Goal: Transaction & Acquisition: Purchase product/service

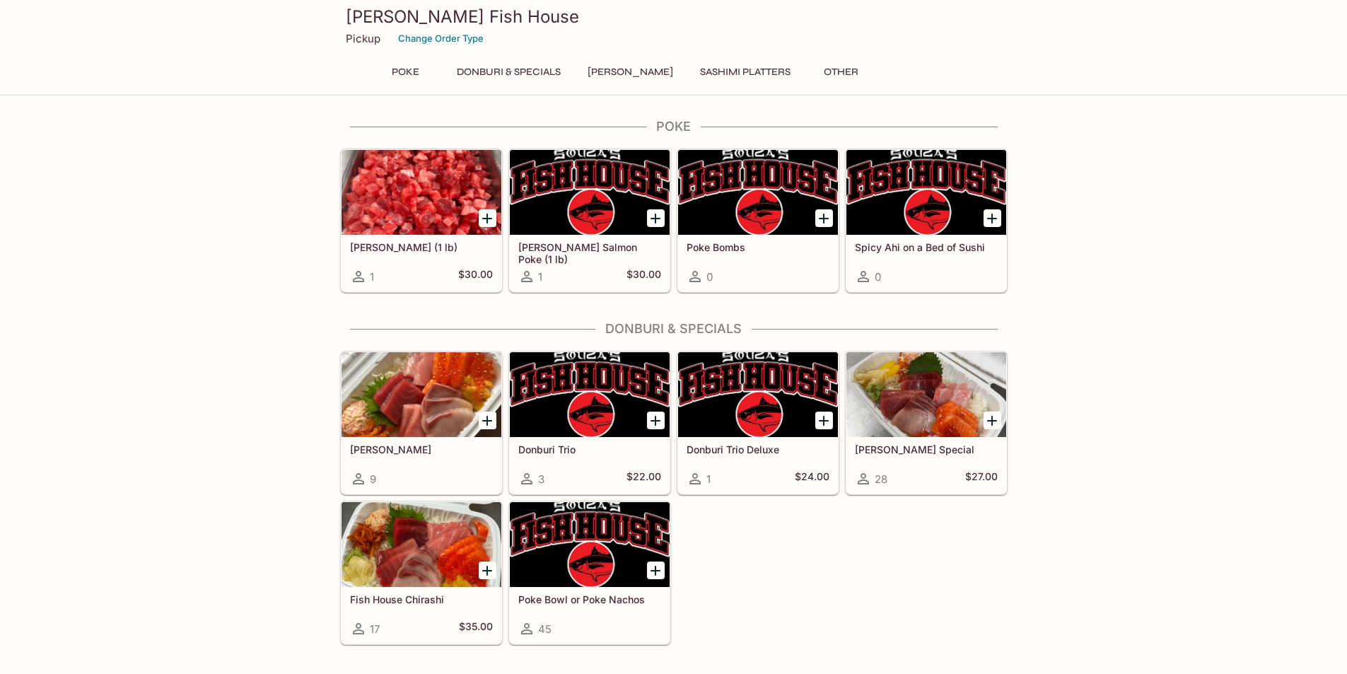
click at [522, 67] on button "Donburi & Specials" at bounding box center [508, 72] width 119 height 20
click at [803, 433] on div at bounding box center [758, 394] width 160 height 85
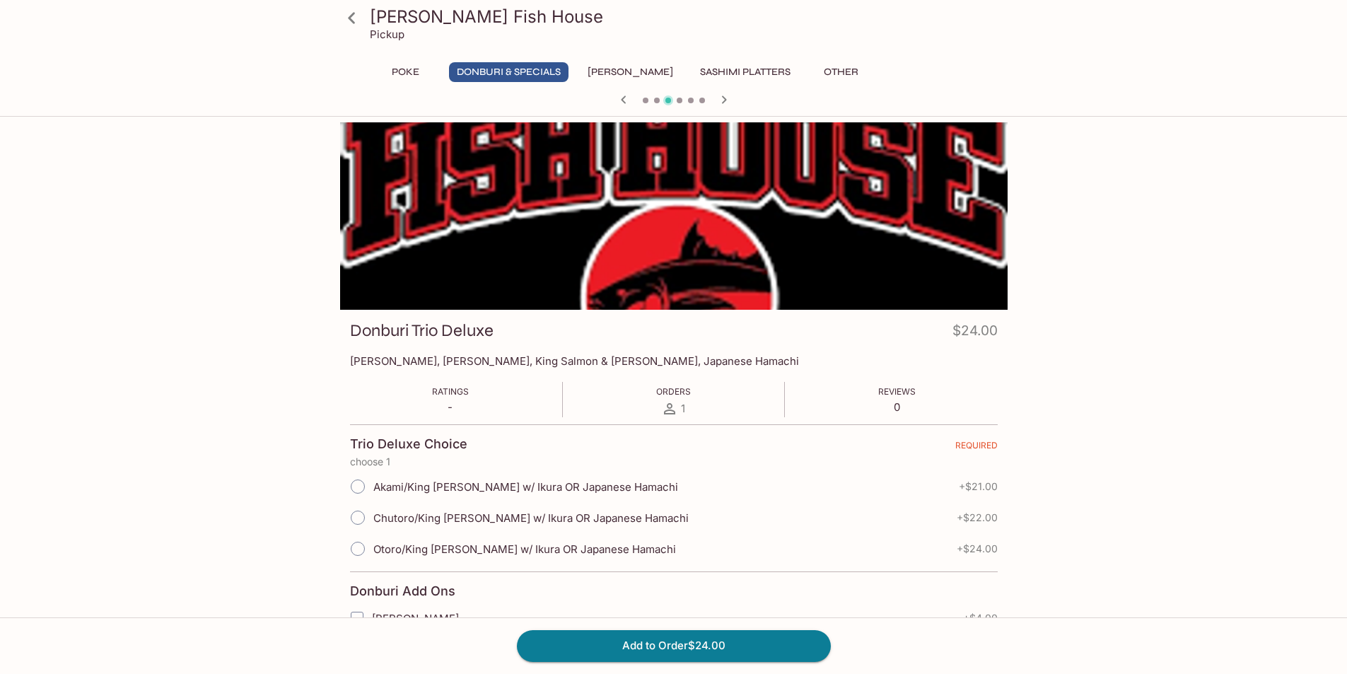
drag, startPoint x: 970, startPoint y: 316, endPoint x: 981, endPoint y: 318, distance: 10.8
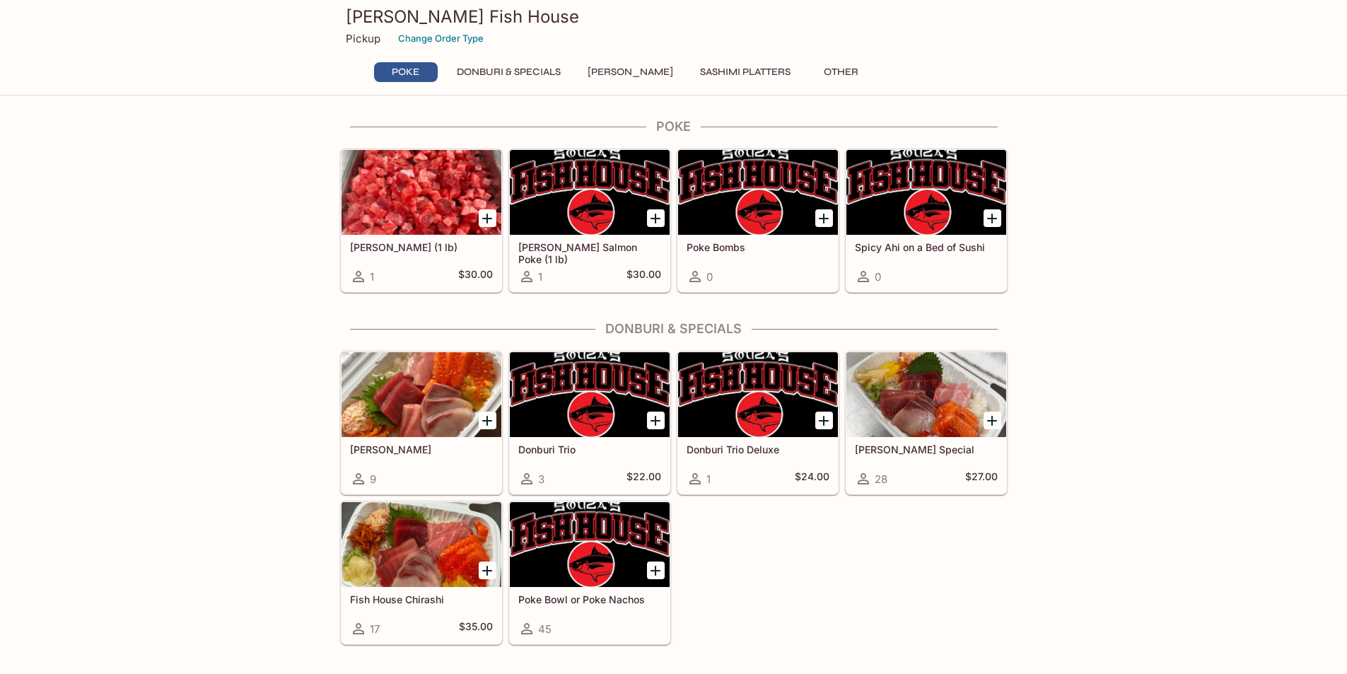
click at [414, 387] on div at bounding box center [421, 394] width 160 height 85
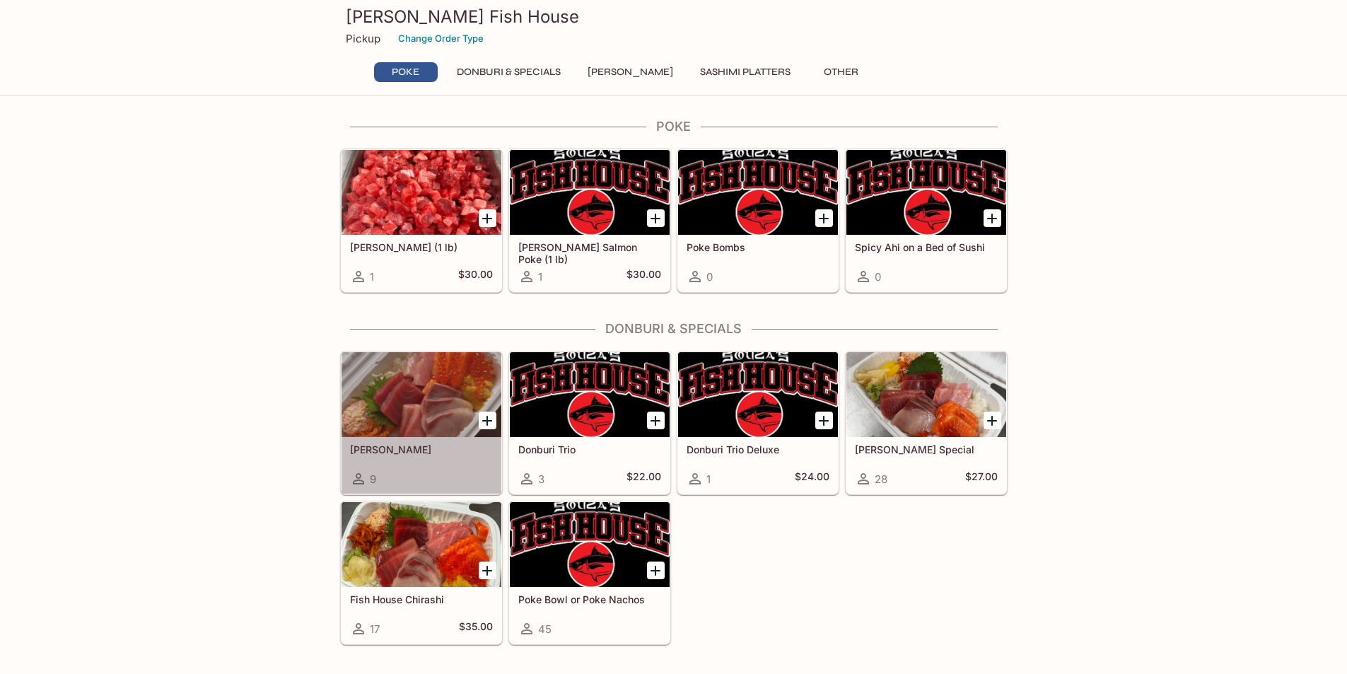
click at [435, 417] on div at bounding box center [421, 394] width 160 height 85
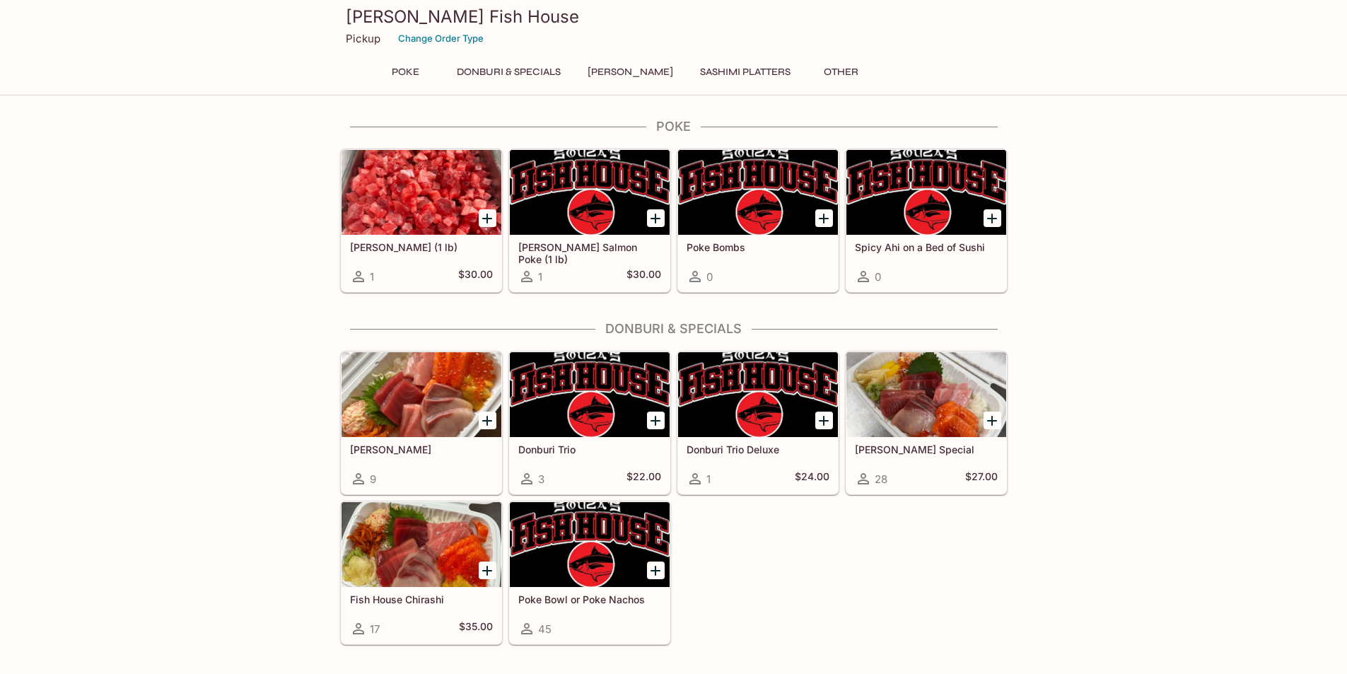
click at [743, 389] on div at bounding box center [758, 394] width 160 height 85
click at [421, 417] on div at bounding box center [421, 394] width 160 height 85
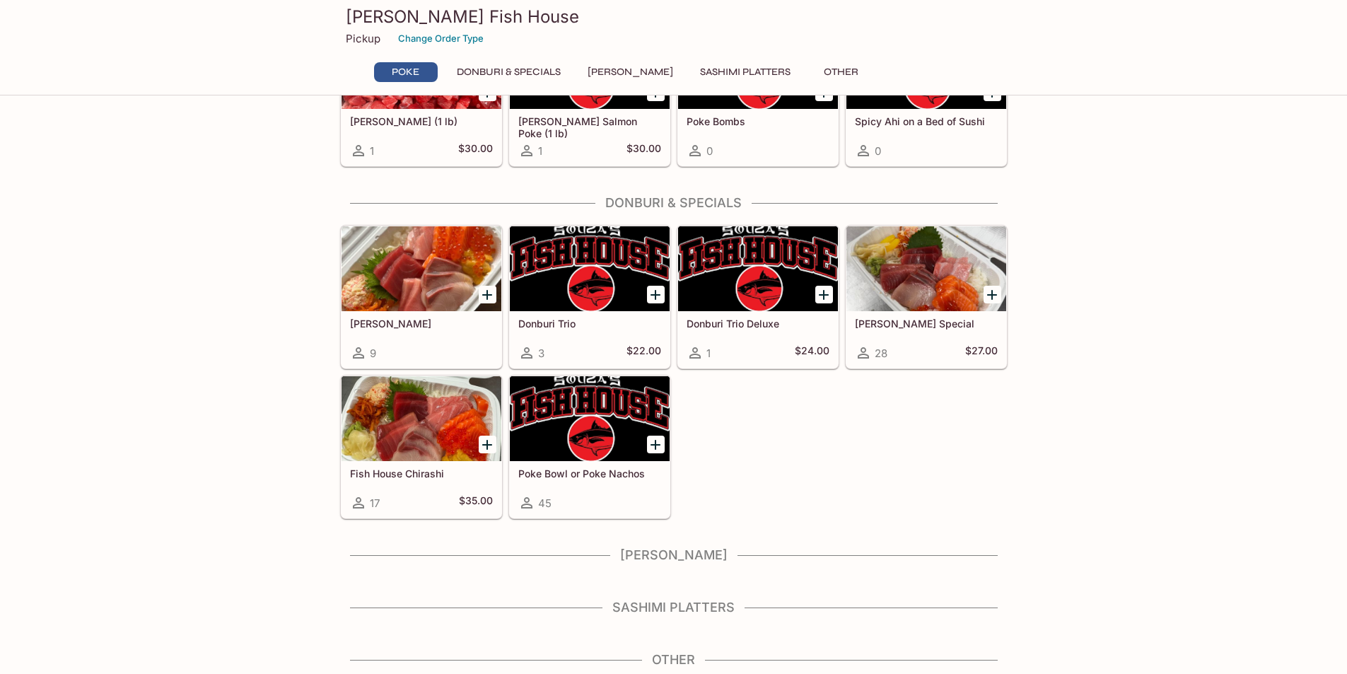
scroll to position [128, 0]
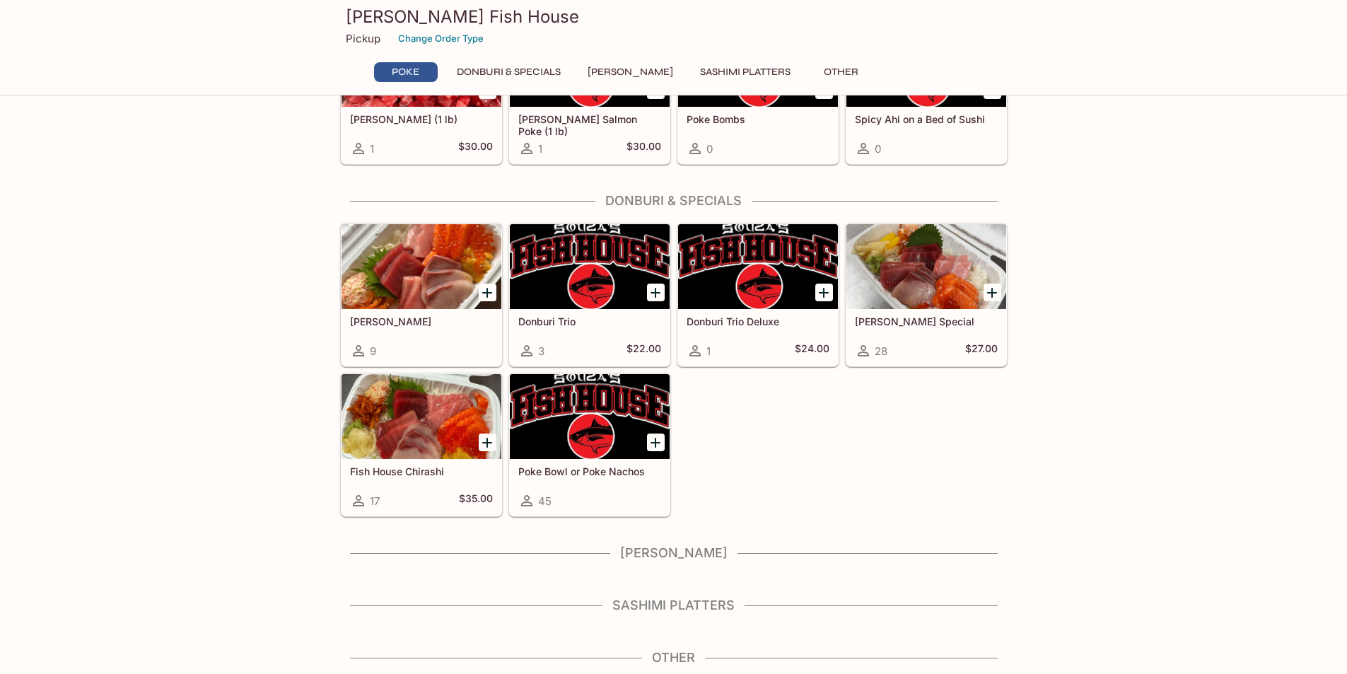
click at [414, 446] on div at bounding box center [421, 416] width 160 height 85
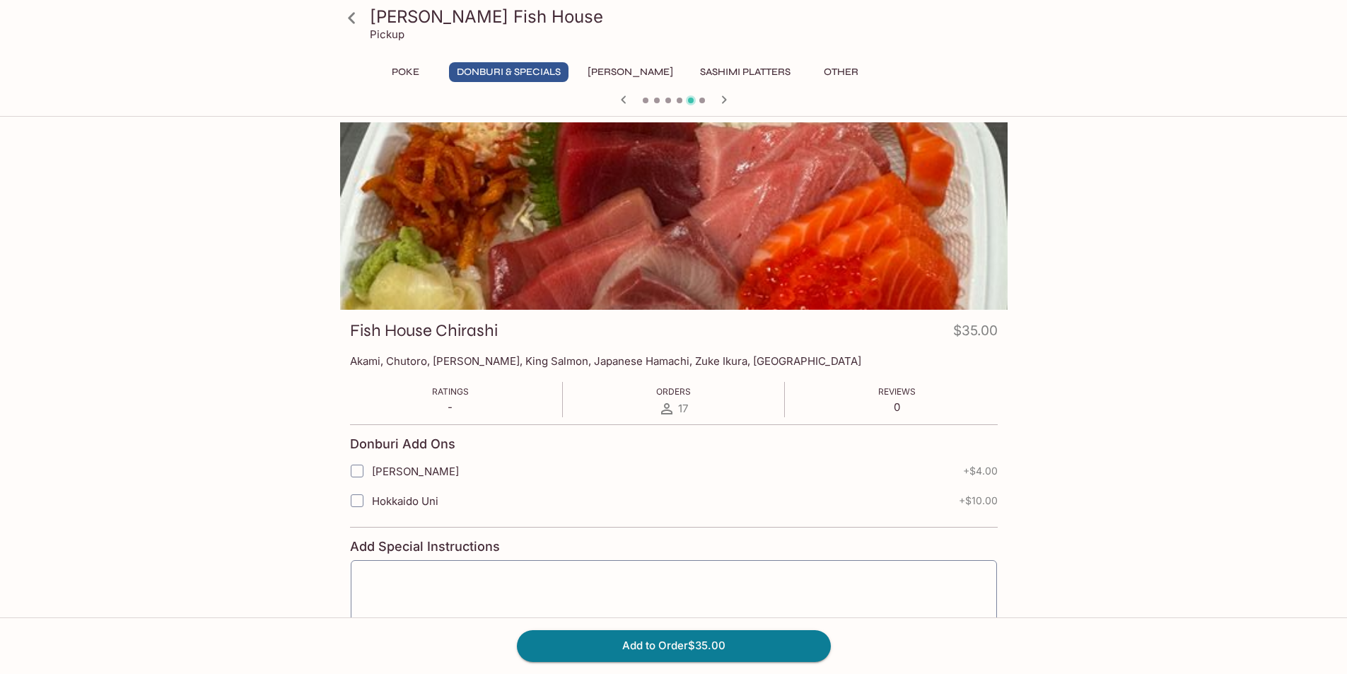
click at [668, 228] on div at bounding box center [673, 215] width 667 height 187
click at [668, 229] on div at bounding box center [673, 215] width 667 height 187
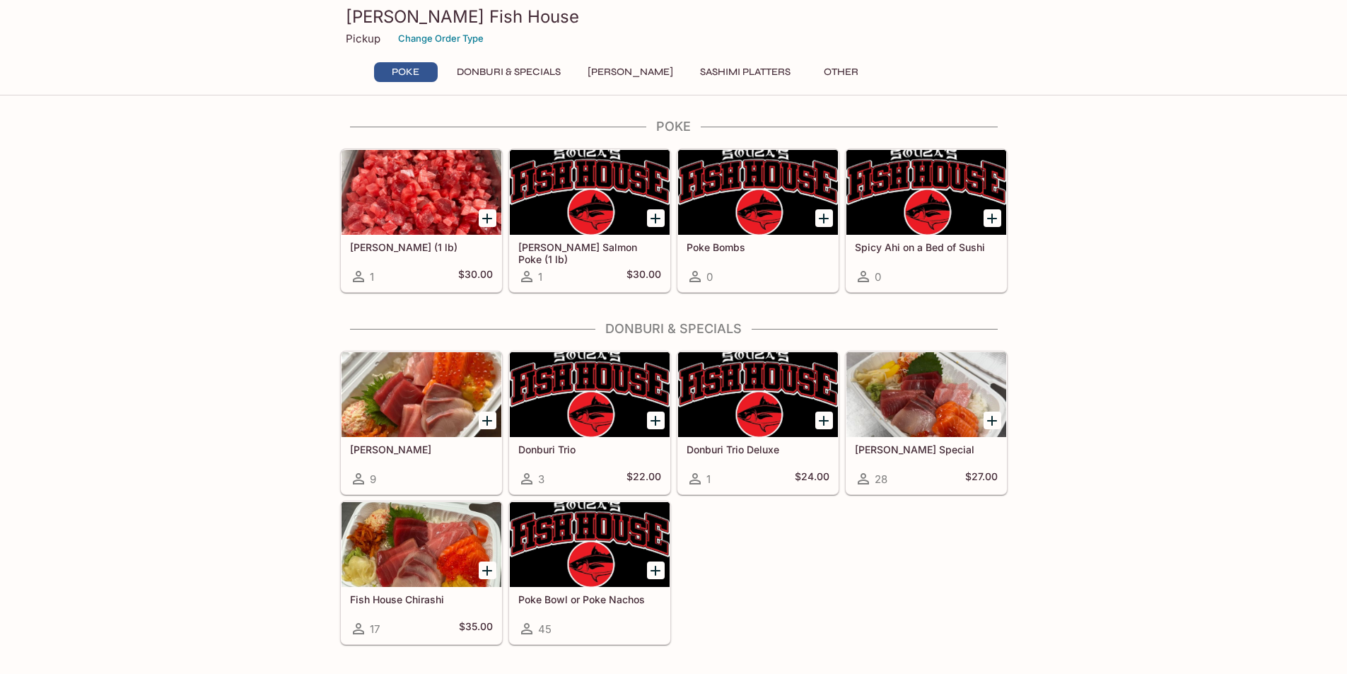
click at [393, 399] on div at bounding box center [421, 394] width 160 height 85
click at [897, 371] on div at bounding box center [926, 394] width 160 height 85
click at [407, 74] on button "Poke" at bounding box center [406, 72] width 64 height 20
click at [549, 189] on div at bounding box center [590, 192] width 160 height 85
click at [805, 59] on div "[PERSON_NAME] Fish House Pickup Change Order Type Poke Donburi & Specials Sushi…" at bounding box center [673, 45] width 679 height 90
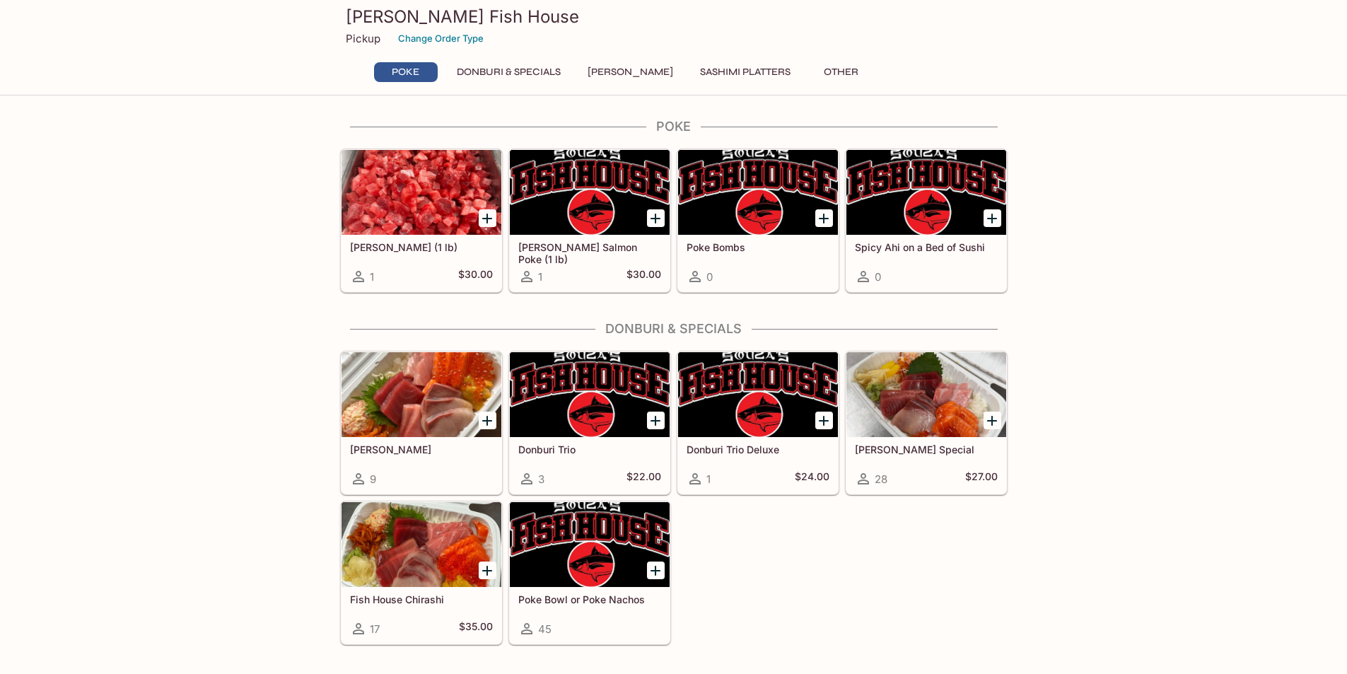
click at [814, 64] on button "Other" at bounding box center [842, 72] width 64 height 20
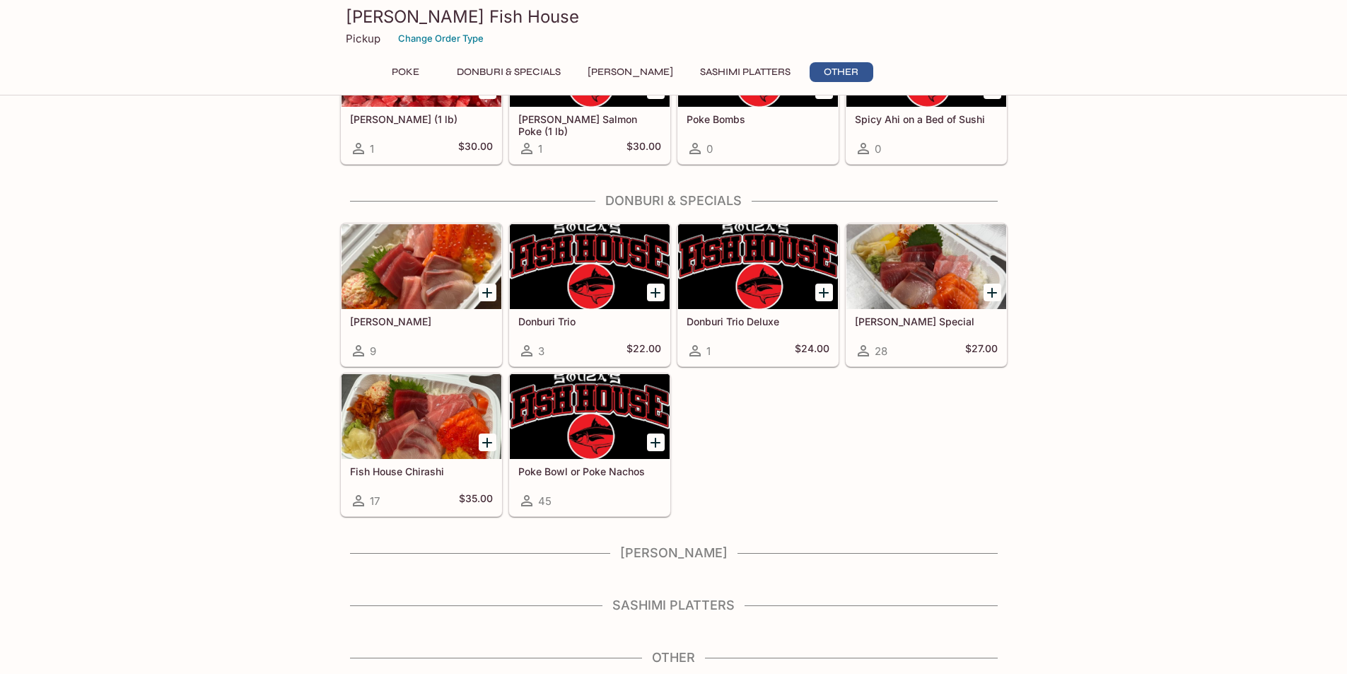
click at [723, 79] on button "Sashimi Platters" at bounding box center [745, 72] width 106 height 20
click at [619, 85] on div "Poke Donburi & Specials Sushi Cakes Sashimi Platters Other" at bounding box center [673, 76] width 611 height 28
click at [487, 78] on button "Donburi & Specials" at bounding box center [508, 72] width 119 height 20
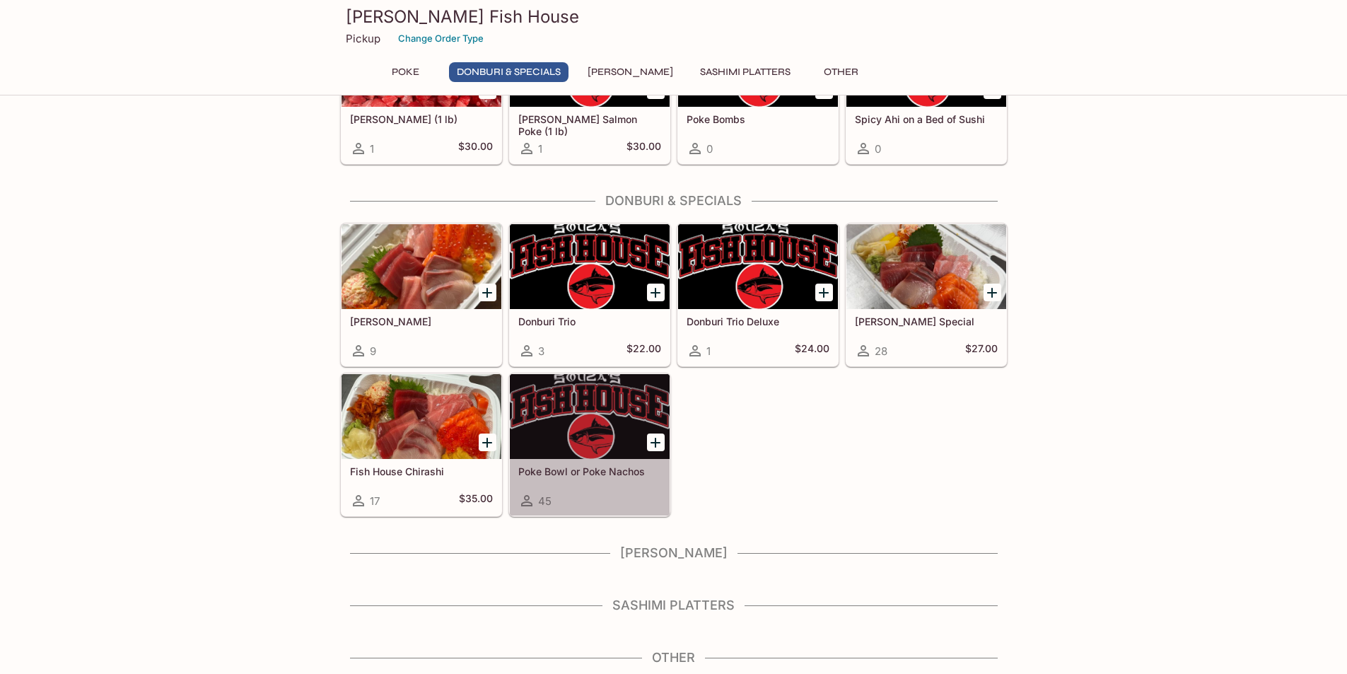
click at [627, 448] on div at bounding box center [590, 416] width 160 height 85
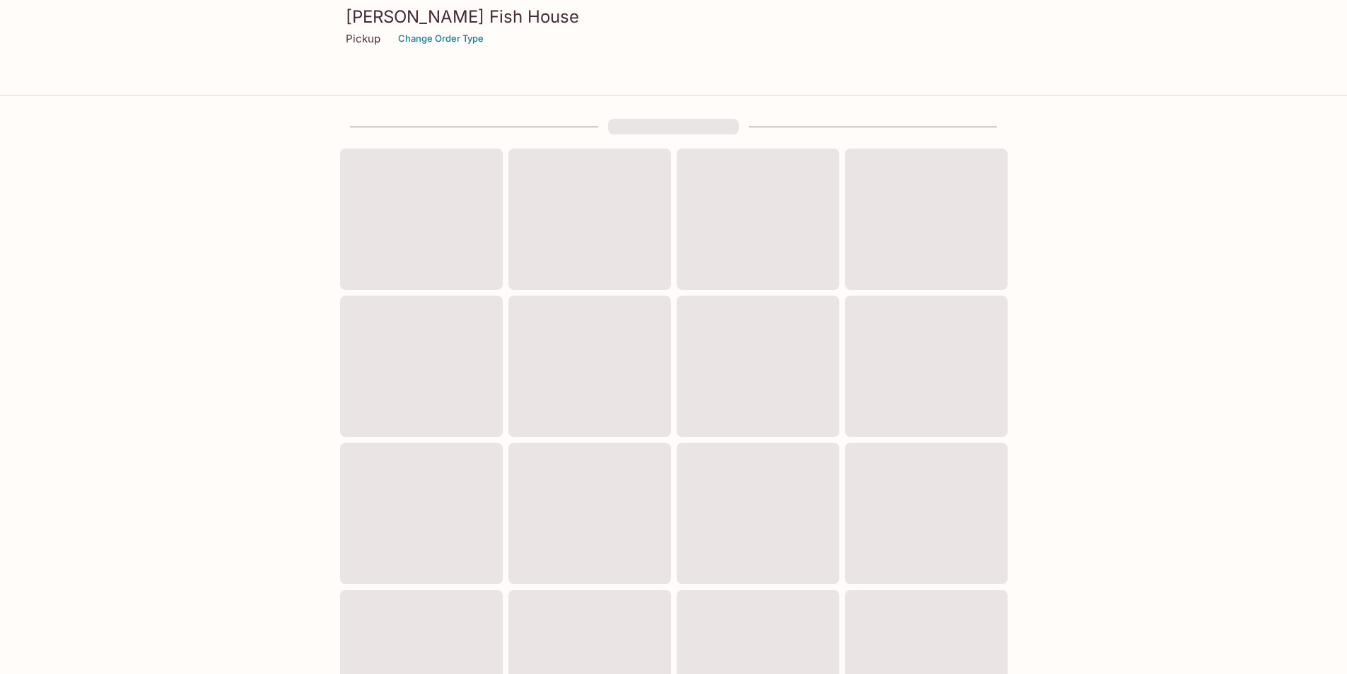
scroll to position [128, 0]
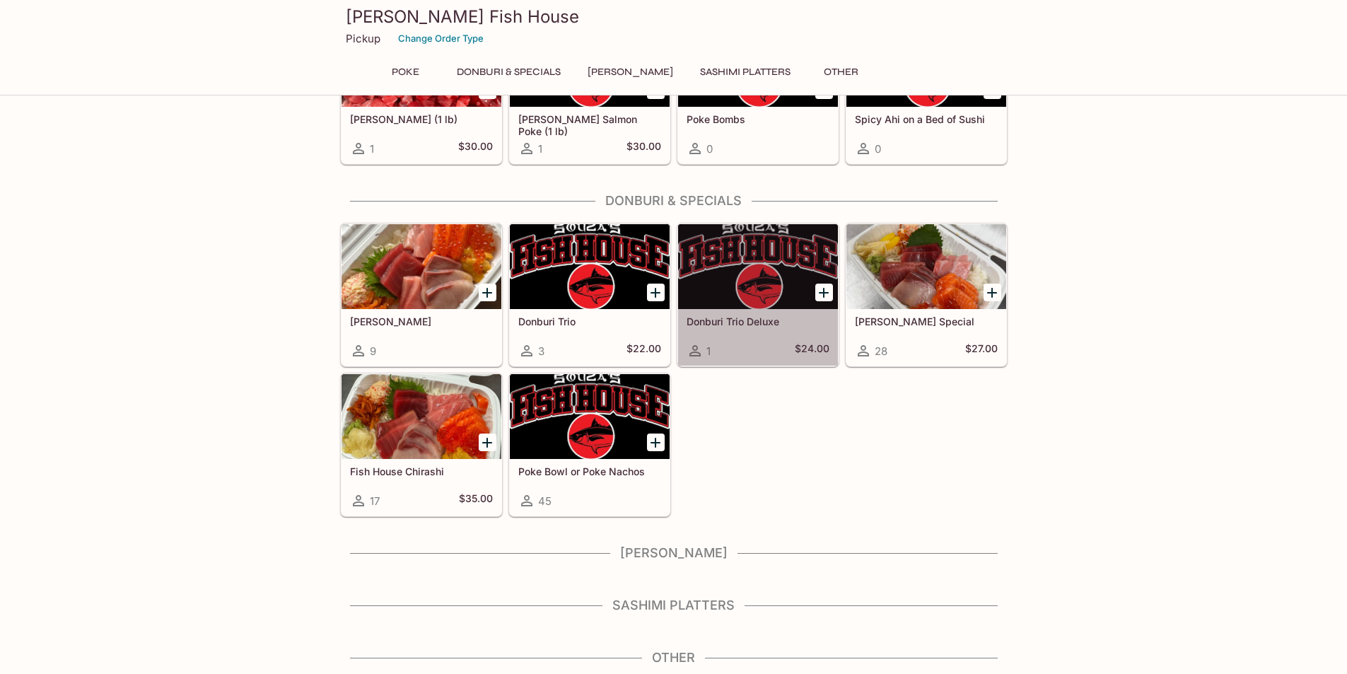
click at [769, 310] on div "Donburi Trio Deluxe 1 $24.00" at bounding box center [758, 337] width 160 height 57
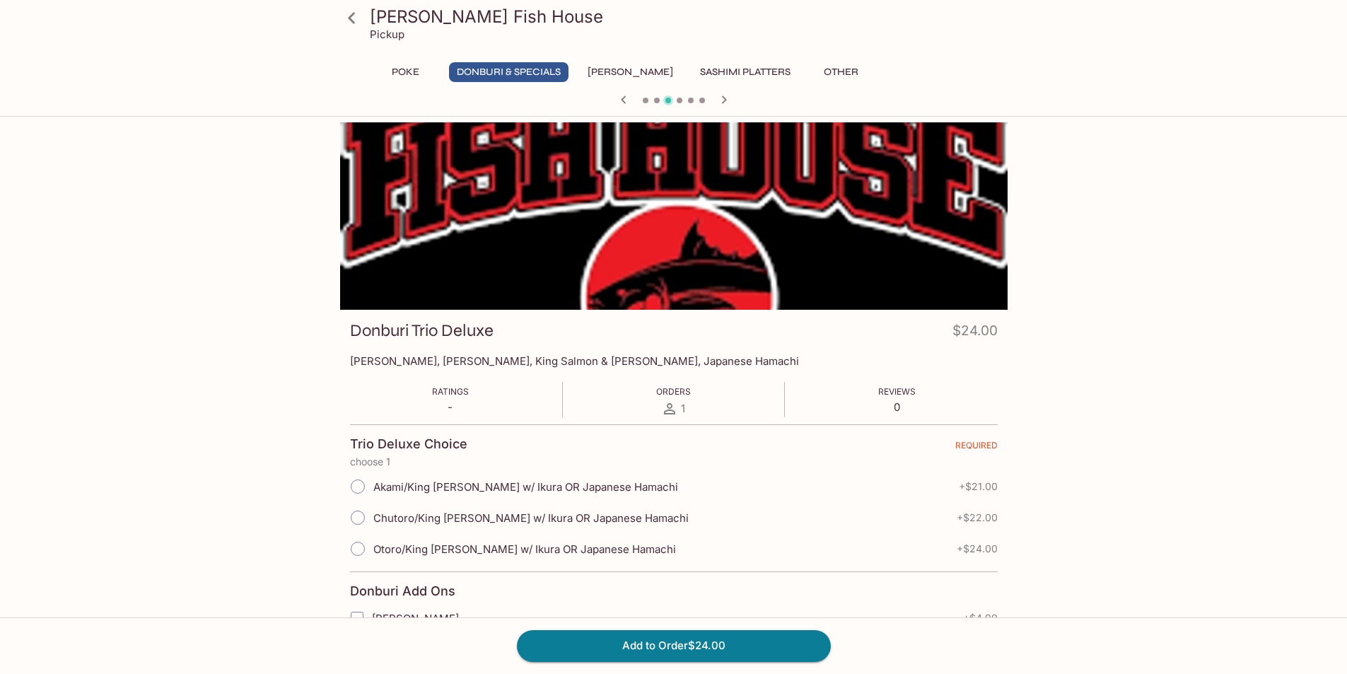
scroll to position [128, 0]
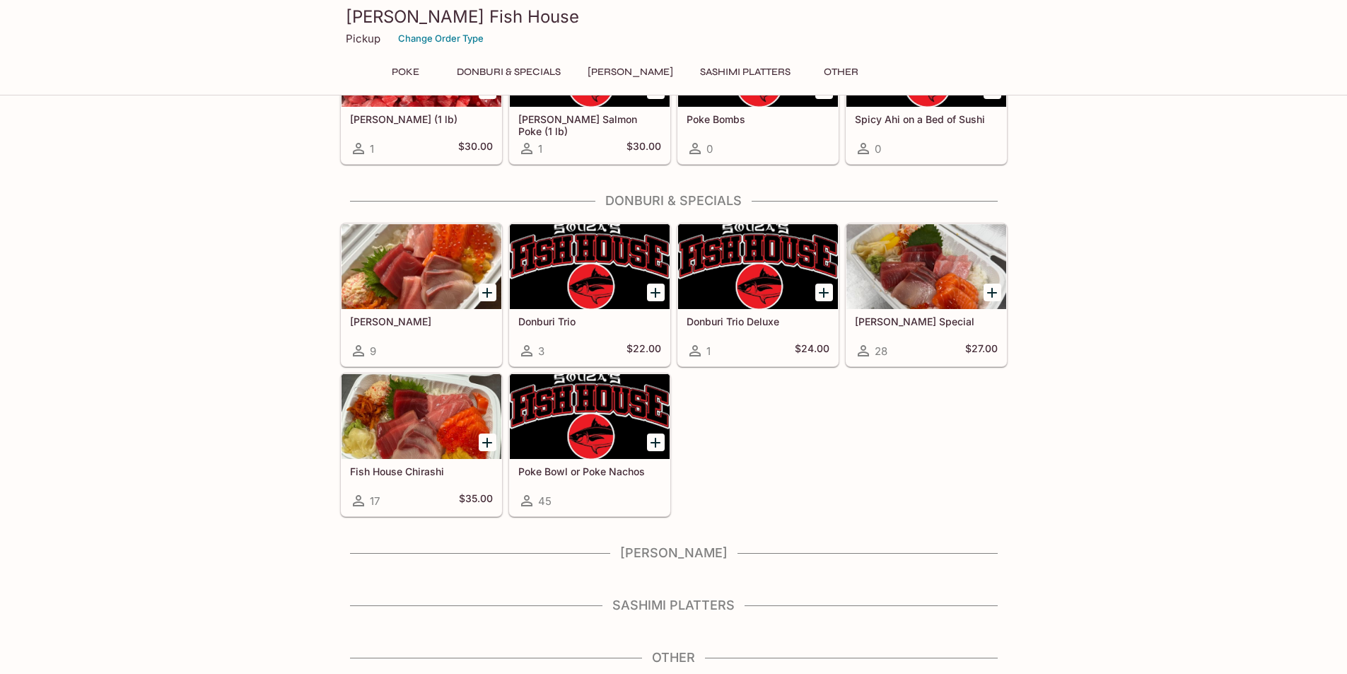
click at [887, 282] on div at bounding box center [926, 266] width 160 height 85
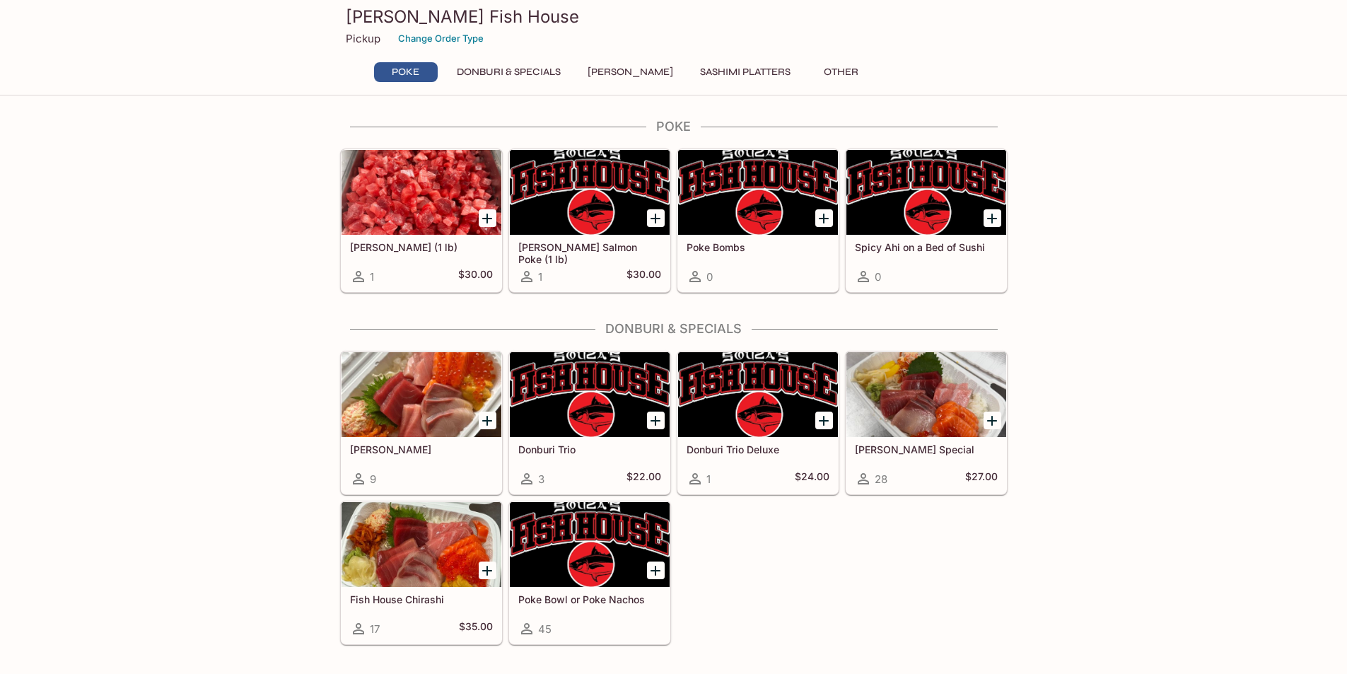
click at [774, 404] on div at bounding box center [758, 394] width 160 height 85
click at [896, 373] on div at bounding box center [926, 394] width 160 height 85
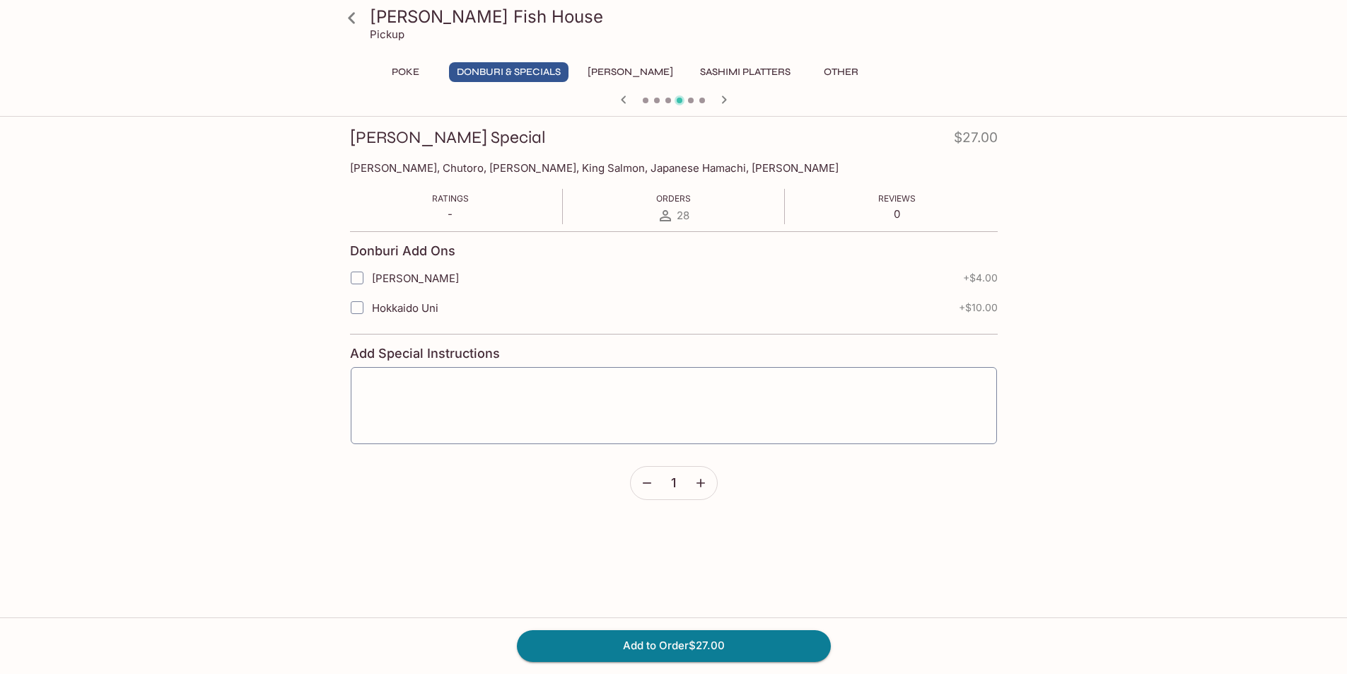
scroll to position [212, 0]
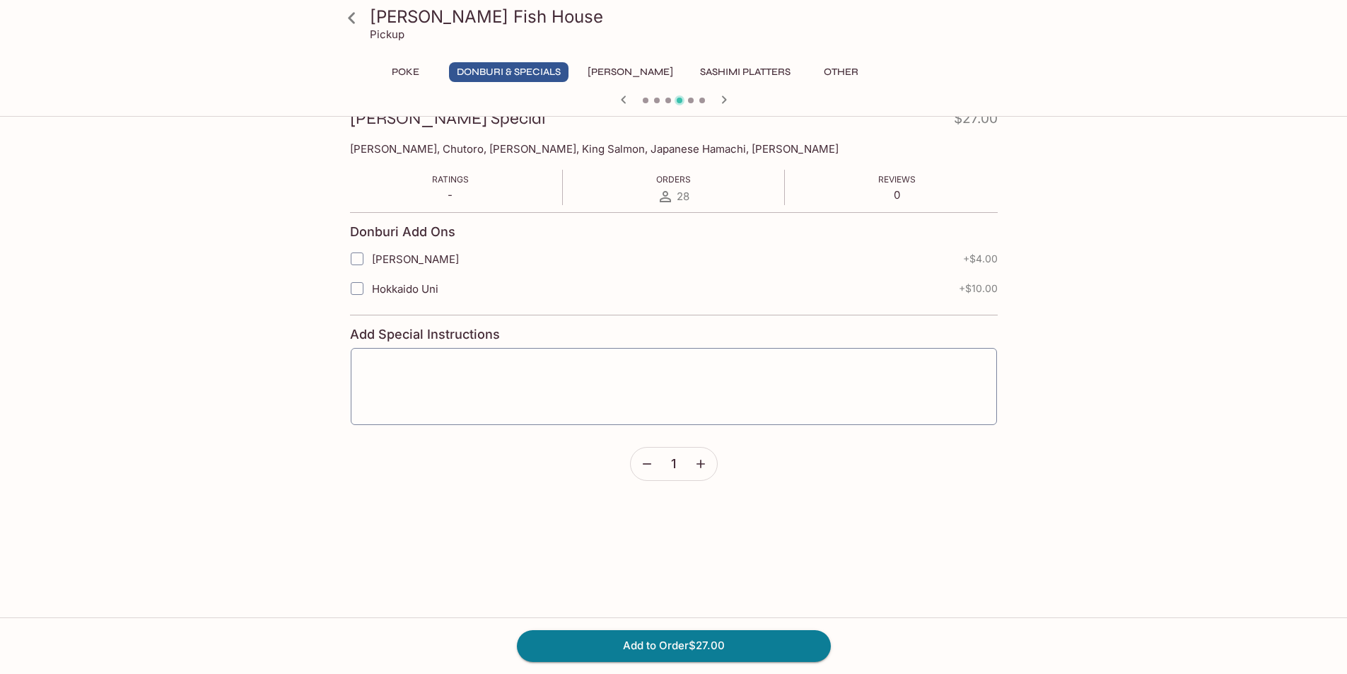
click at [374, 259] on span "[PERSON_NAME]" at bounding box center [415, 258] width 87 height 13
click at [363, 259] on input "[PERSON_NAME]" at bounding box center [357, 259] width 28 height 28
checkbox input "false"
click at [688, 641] on button "Add to Order $27.00" at bounding box center [674, 645] width 314 height 31
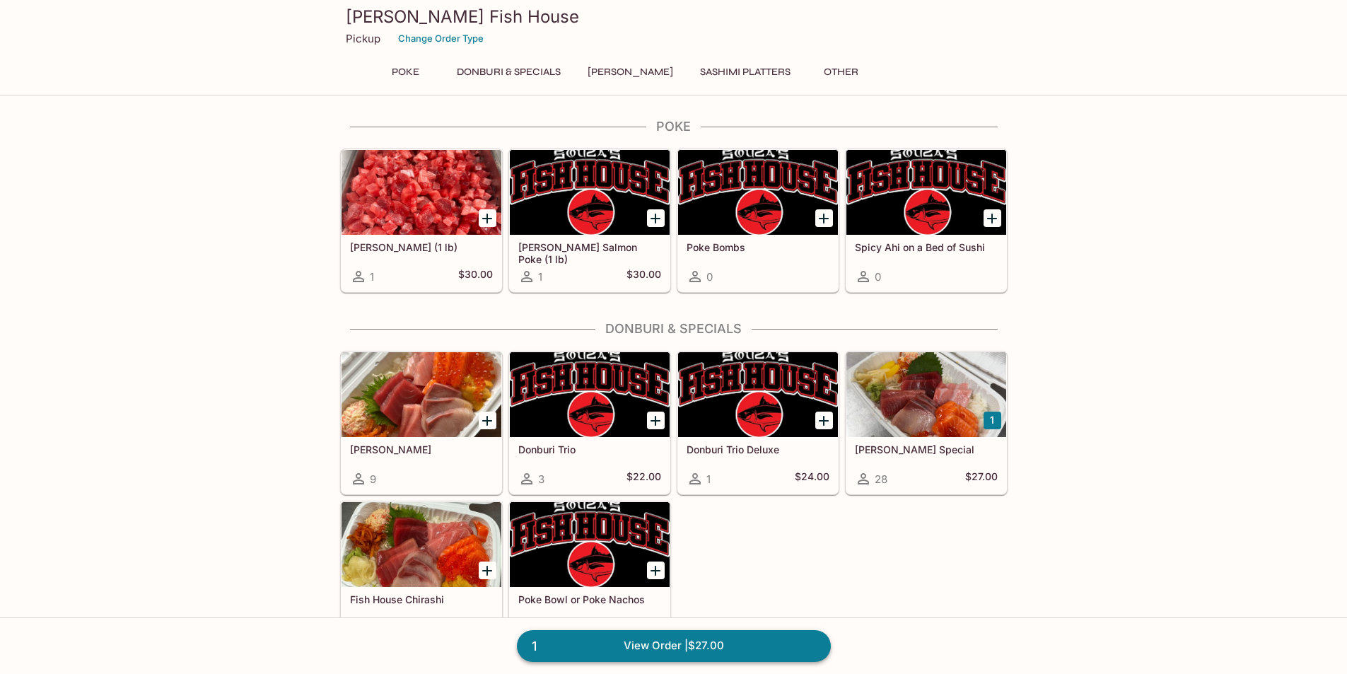
click at [747, 657] on link "1 View Order | $27.00" at bounding box center [674, 645] width 314 height 31
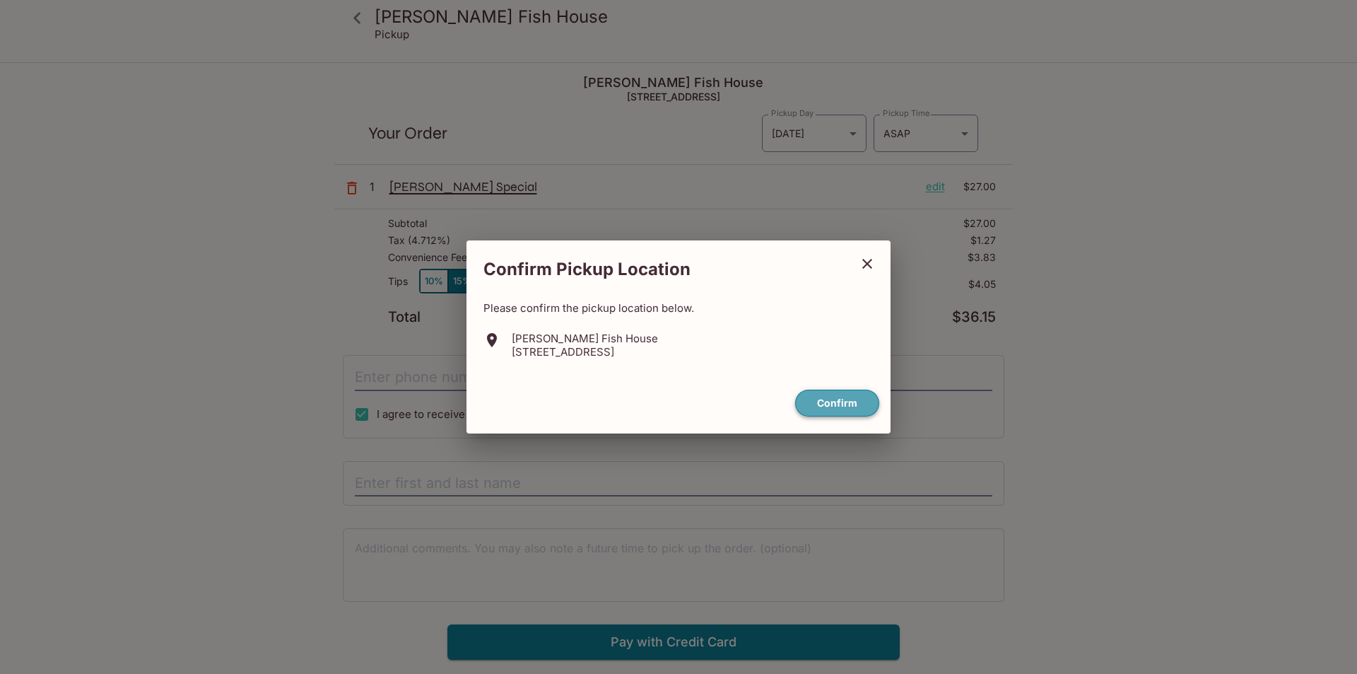
click at [843, 410] on button "Confirm" at bounding box center [837, 404] width 84 height 28
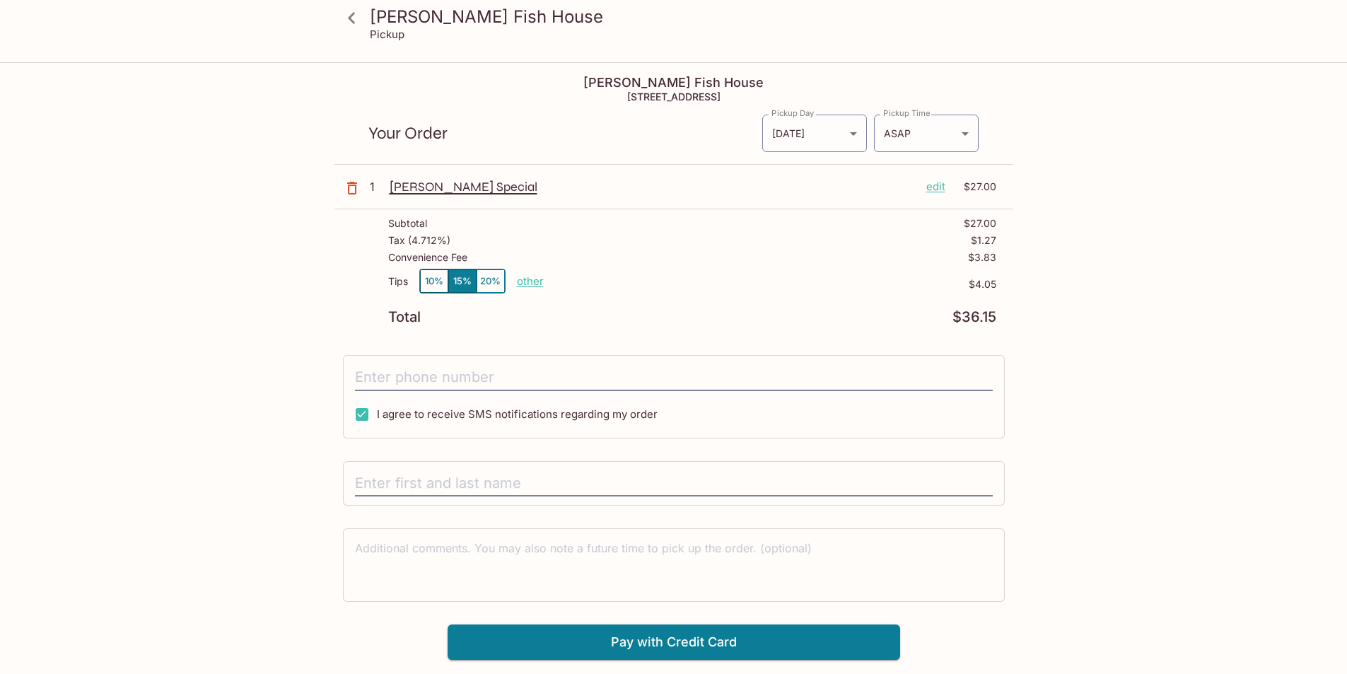
click at [535, 281] on p "other" at bounding box center [530, 280] width 27 height 13
drag, startPoint x: 640, startPoint y: 279, endPoint x: 621, endPoint y: 276, distance: 19.3
click at [535, 277] on p "other" at bounding box center [530, 280] width 27 height 13
type input "0.00"
click at [441, 379] on input "tel" at bounding box center [674, 377] width 638 height 27
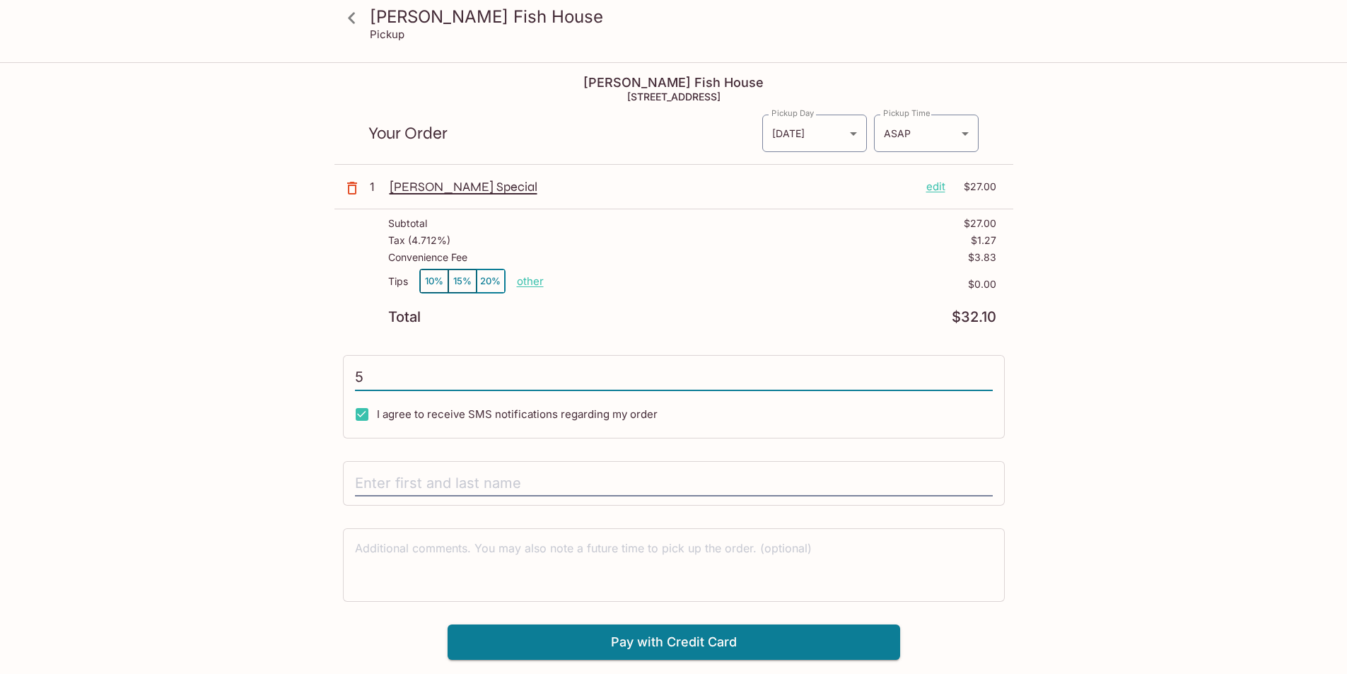
type input "5"
type input "[PHONE_NUMBER]"
click at [460, 477] on input "text" at bounding box center [674, 483] width 638 height 27
type input "[PERSON_NAME]"
click at [525, 281] on p "other" at bounding box center [530, 280] width 27 height 13
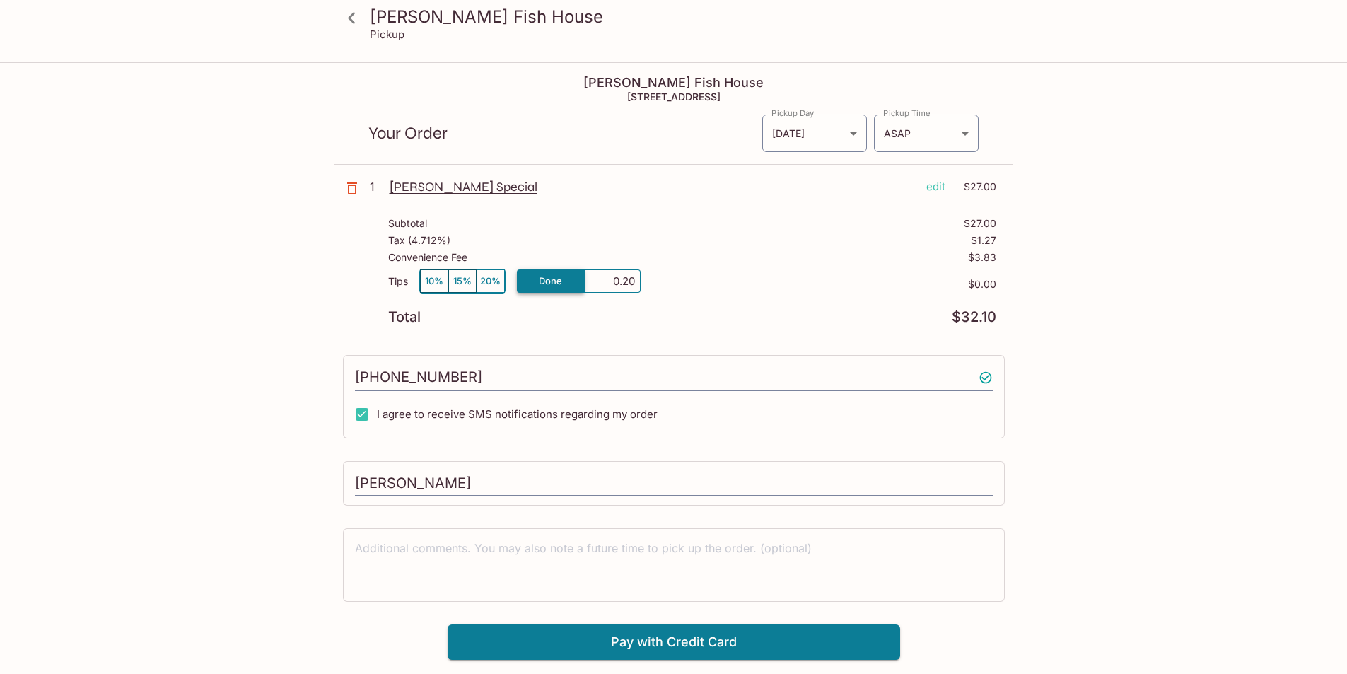
type input "2.00"
click at [1226, 358] on div "[PERSON_NAME] Fish House Pickup [PERSON_NAME] Fish House [STREET_ADDRESS] Your …" at bounding box center [673, 401] width 1347 height 674
click at [723, 638] on button "Pay with Credit Card" at bounding box center [674, 641] width 452 height 35
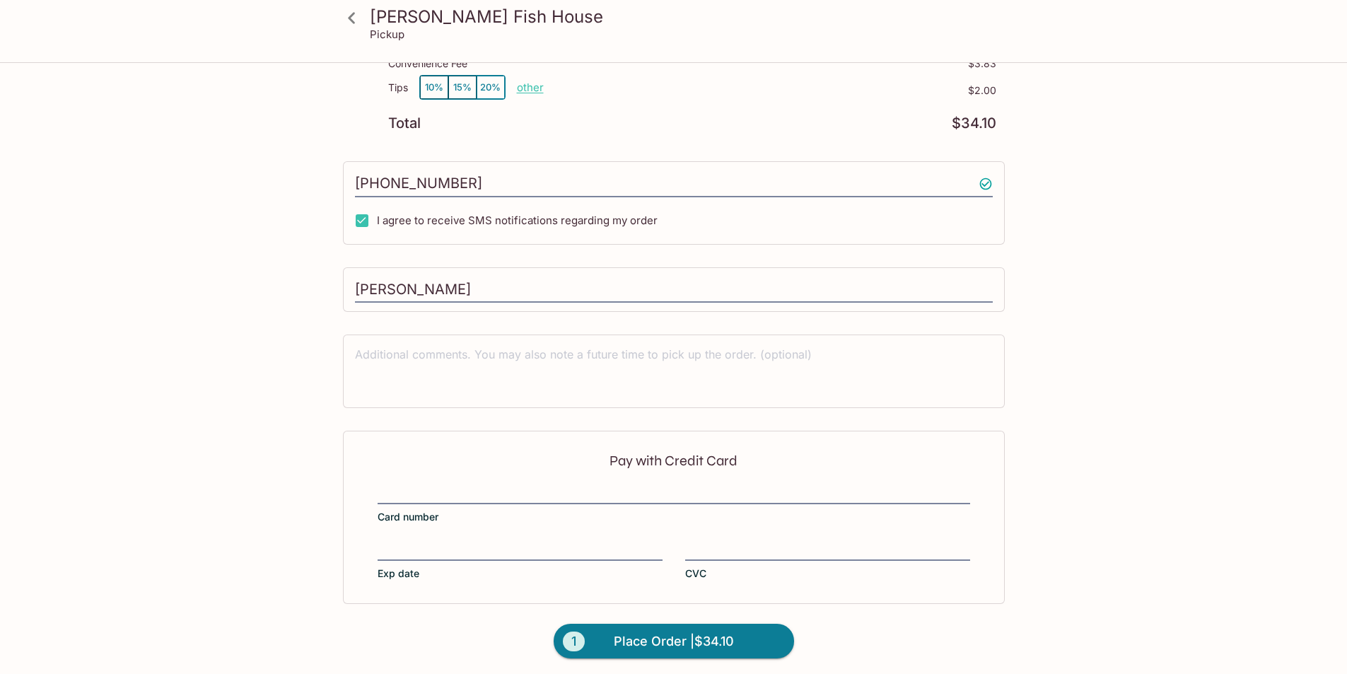
scroll to position [198, 0]
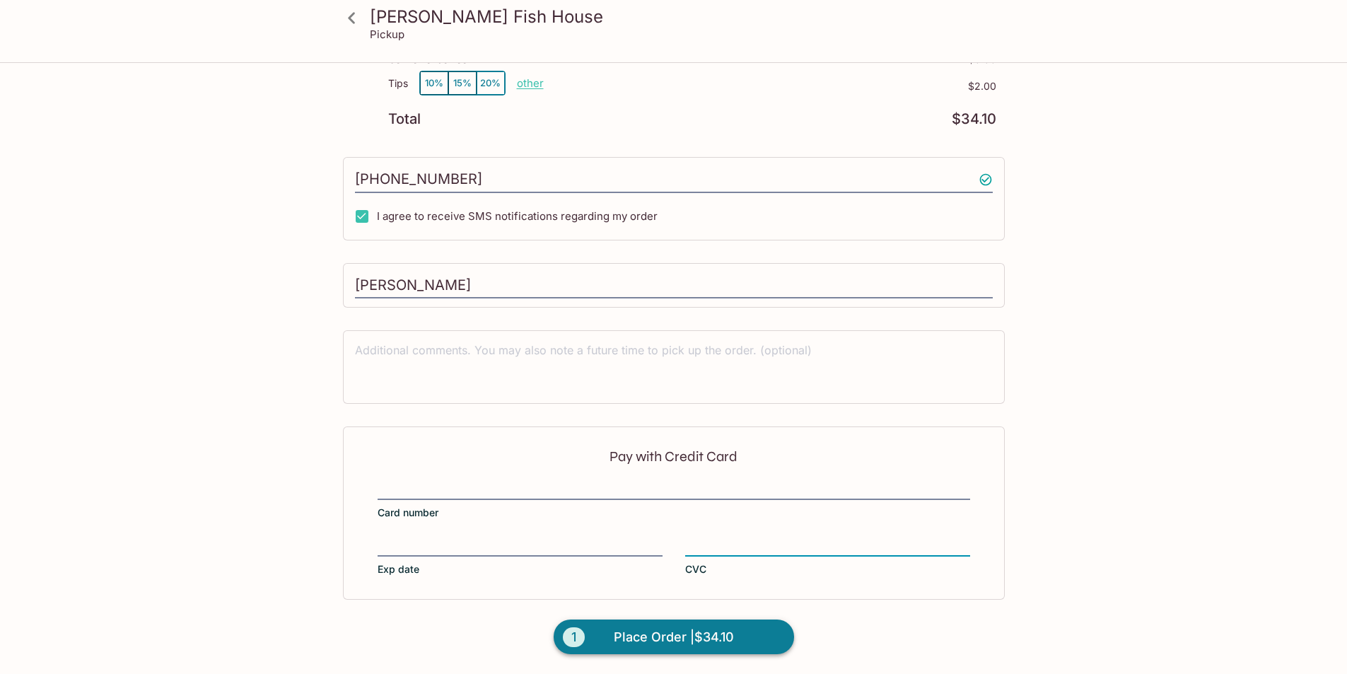
click at [689, 644] on span "Place Order | $34.10" at bounding box center [674, 637] width 120 height 23
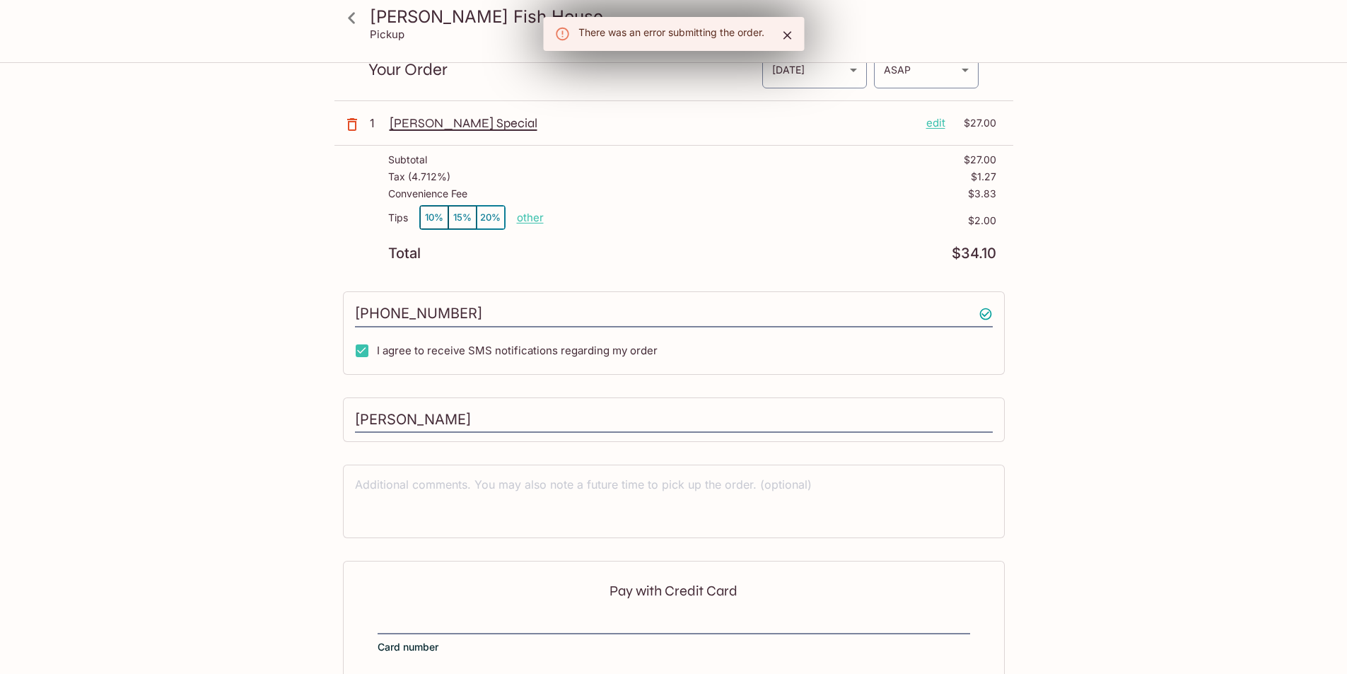
scroll to position [0, 0]
